Goal: Transaction & Acquisition: Subscribe to service/newsletter

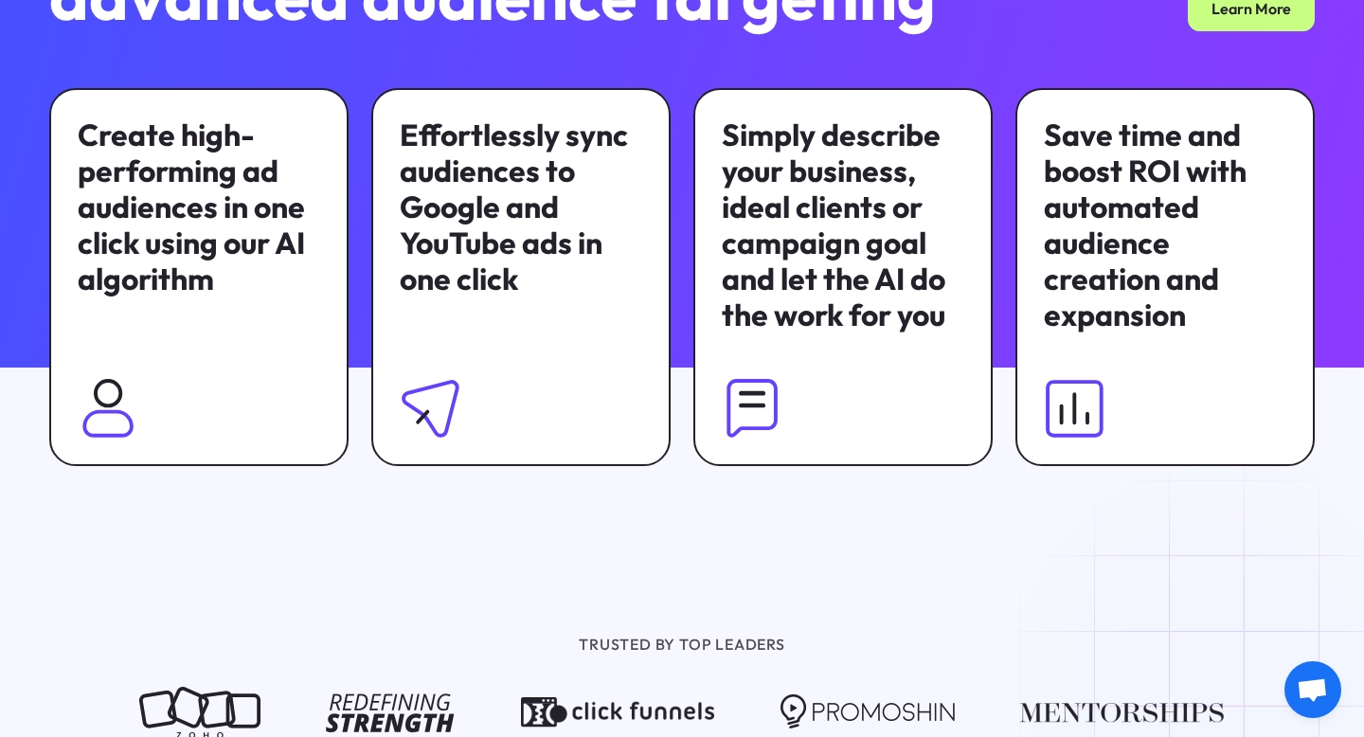
scroll to position [1280, 0]
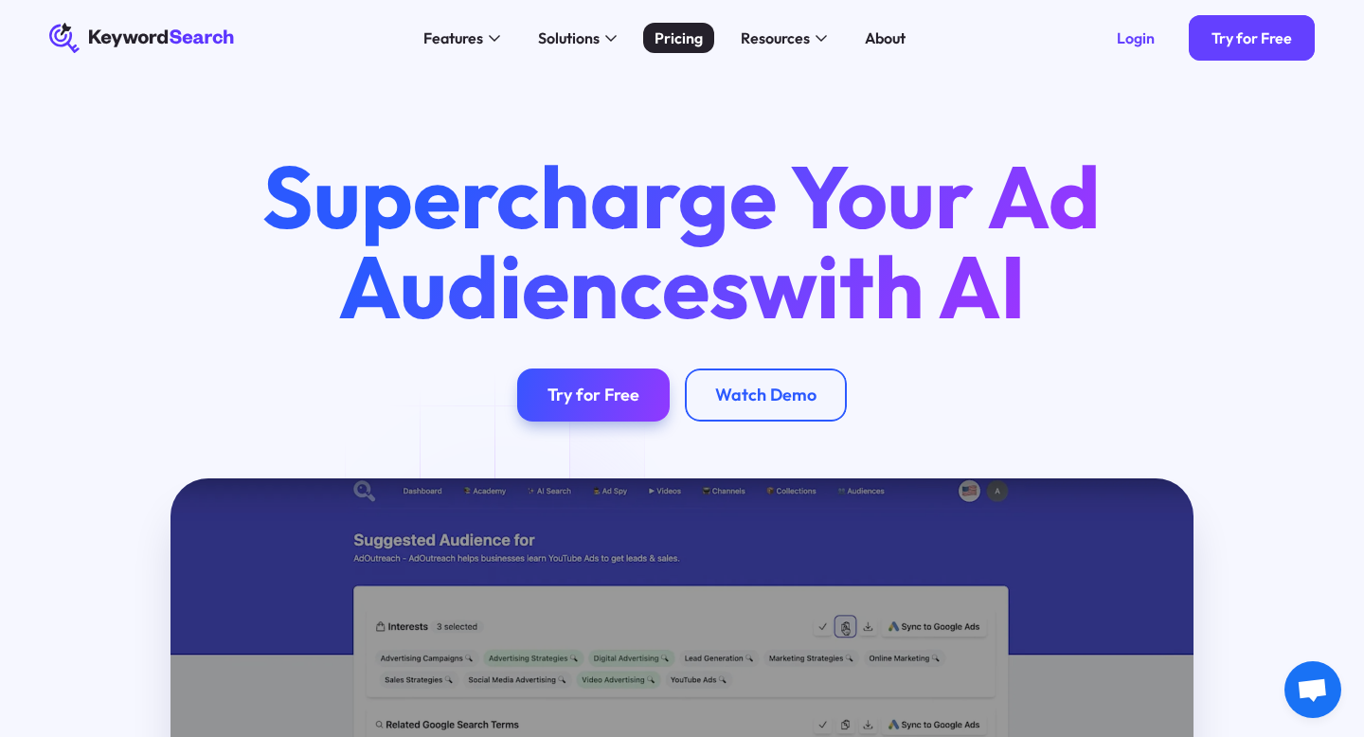
click at [696, 40] on div "Pricing" at bounding box center [678, 38] width 48 height 23
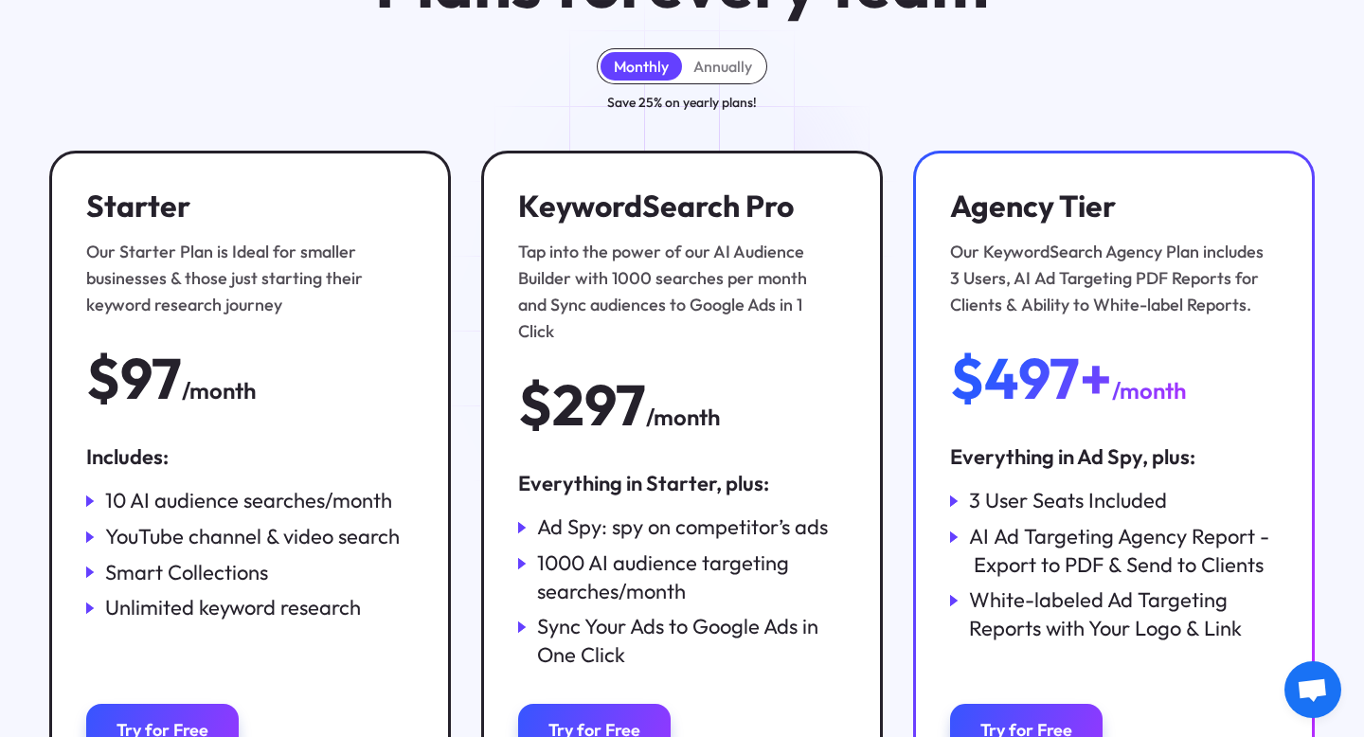
scroll to position [207, 0]
